Goal: Navigation & Orientation: Find specific page/section

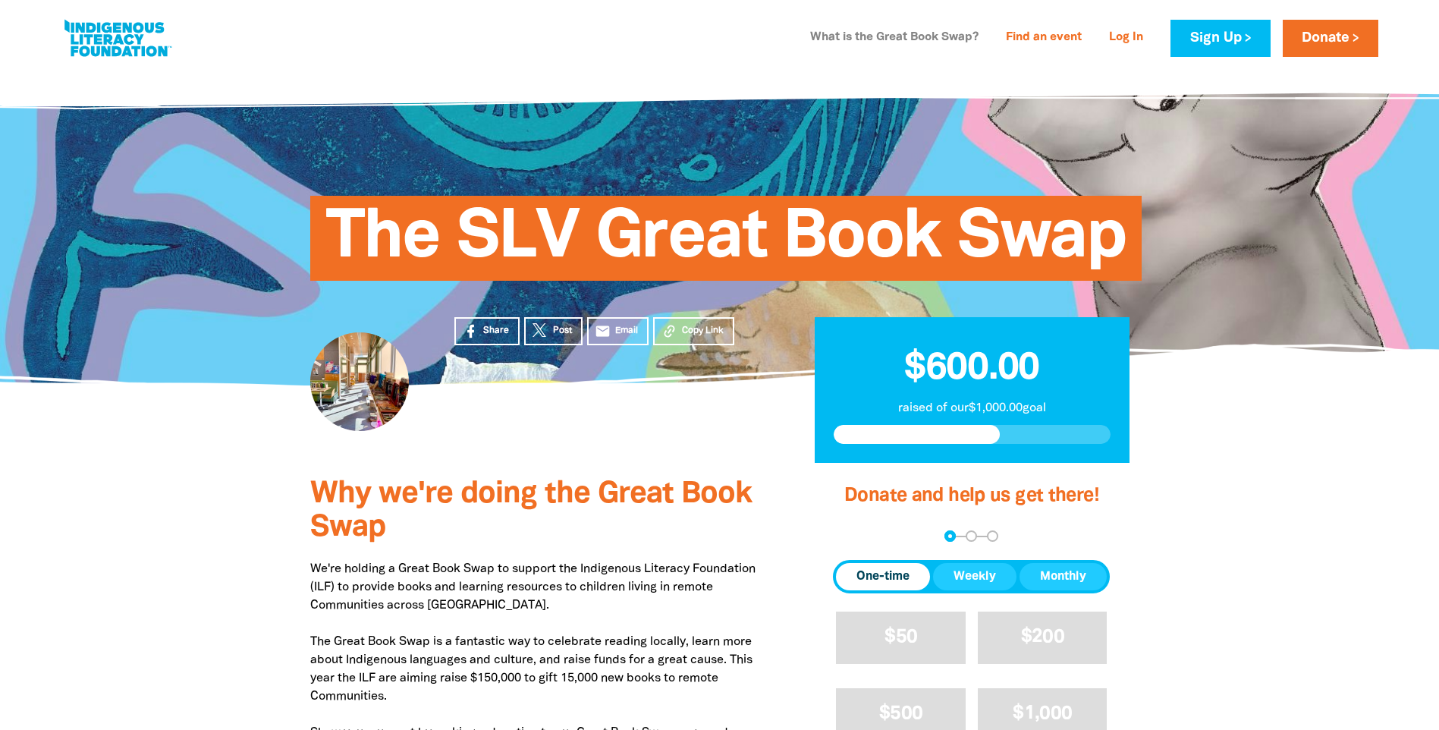
click at [883, 39] on link "What is the Great Book Swap?" at bounding box center [894, 38] width 187 height 24
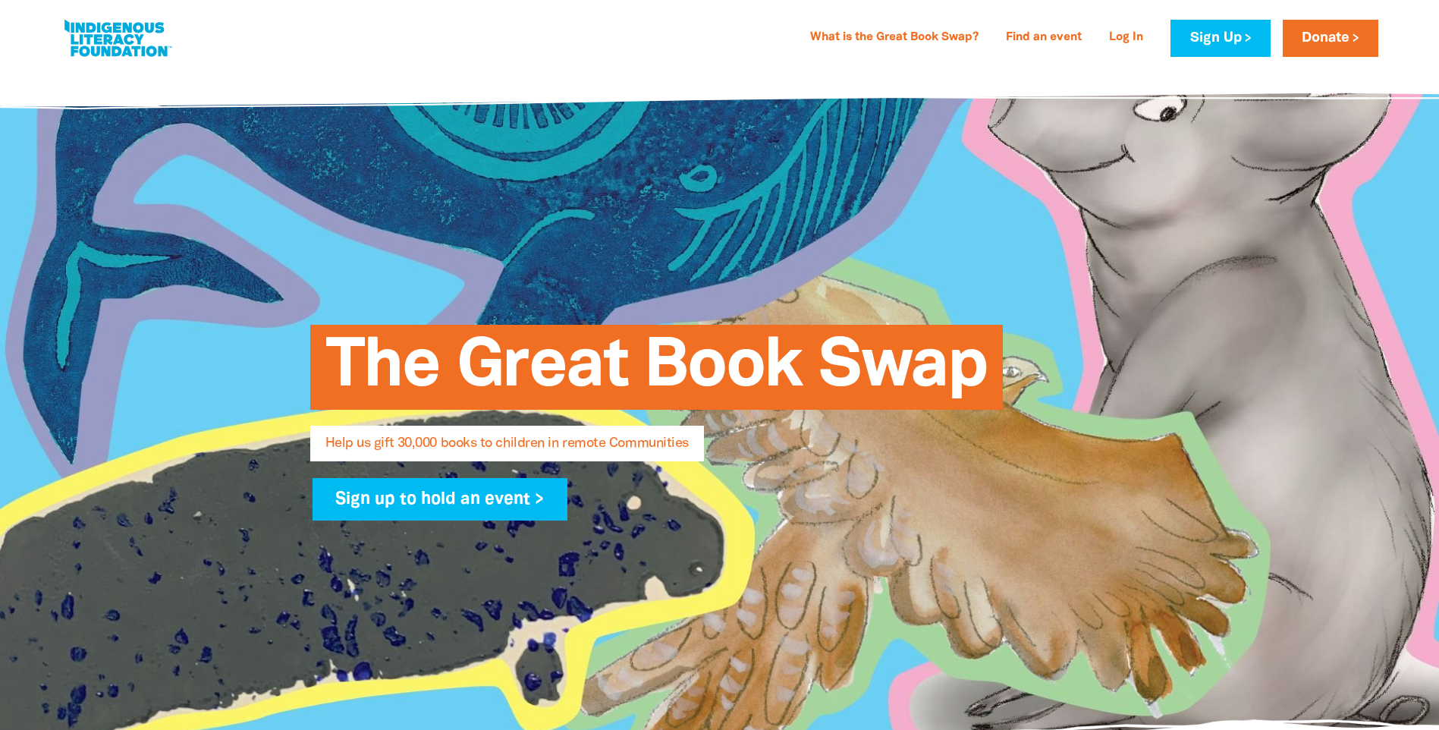
select select "AU"
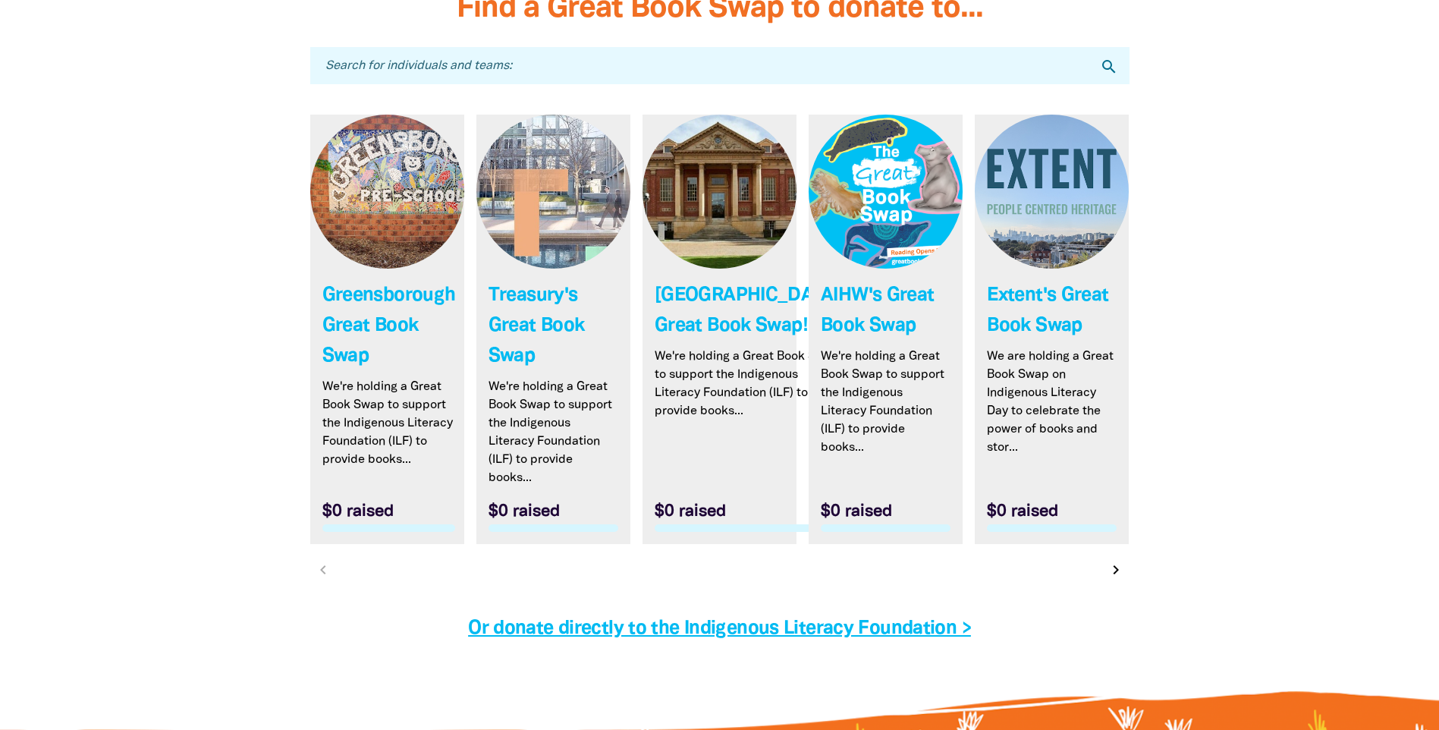
scroll to position [4826, 0]
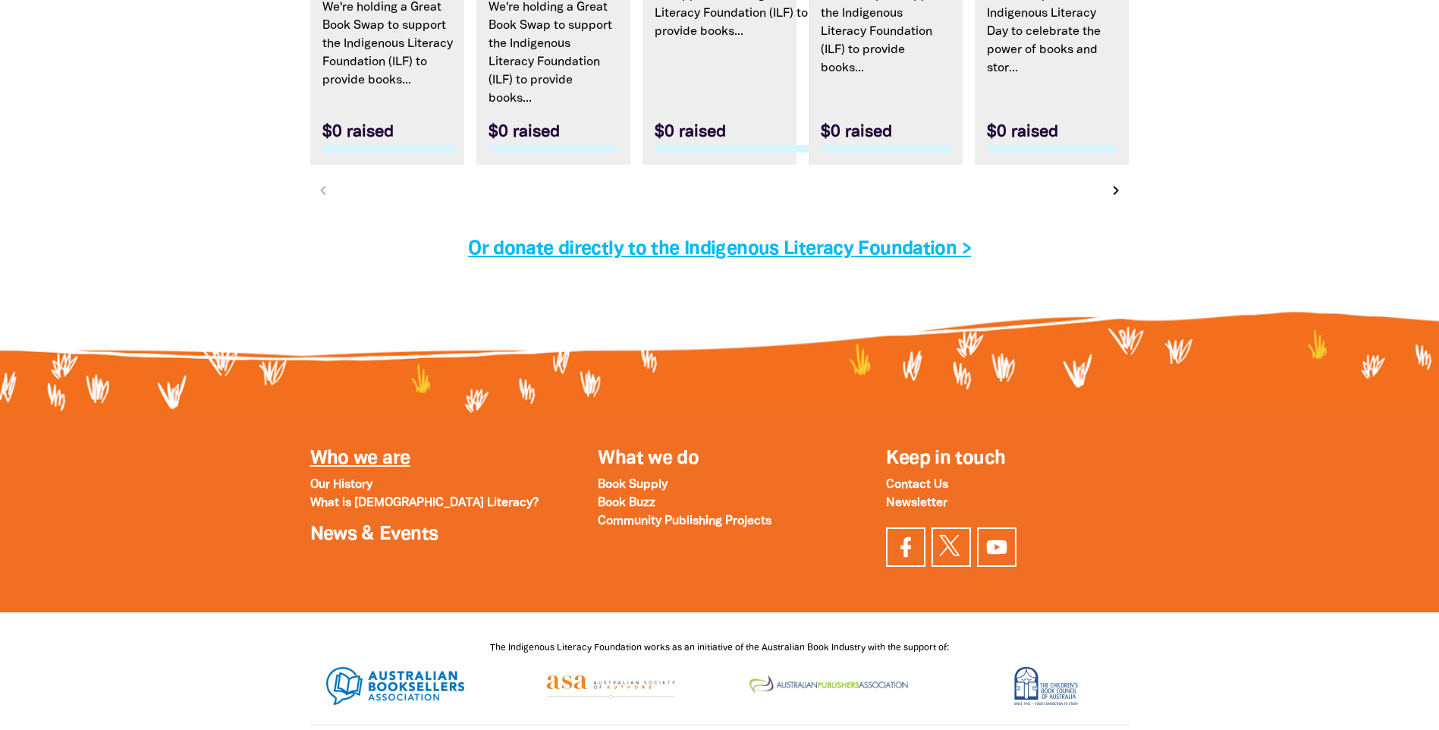
click at [370, 467] on link "Who we are" at bounding box center [360, 458] width 100 height 17
